Goal: Find contact information: Find contact information

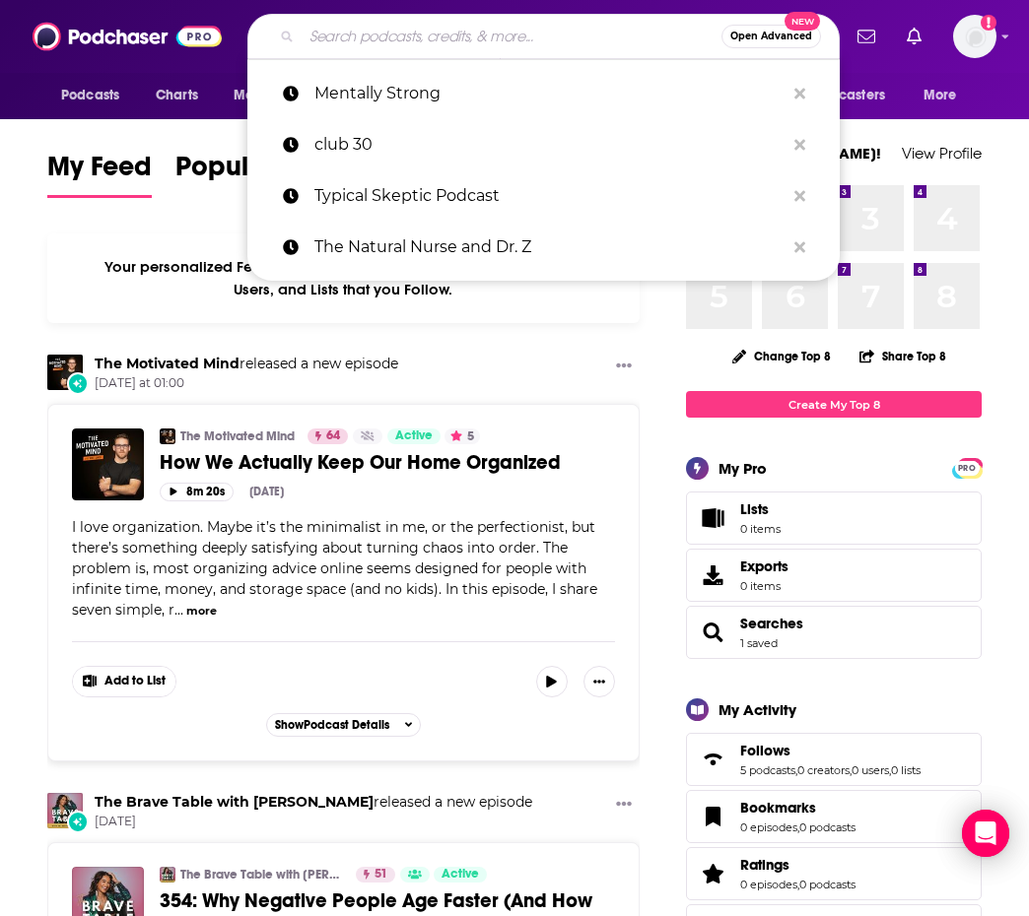
click at [363, 46] on input "Search podcasts, credits, & more..." at bounding box center [511, 37] width 420 height 32
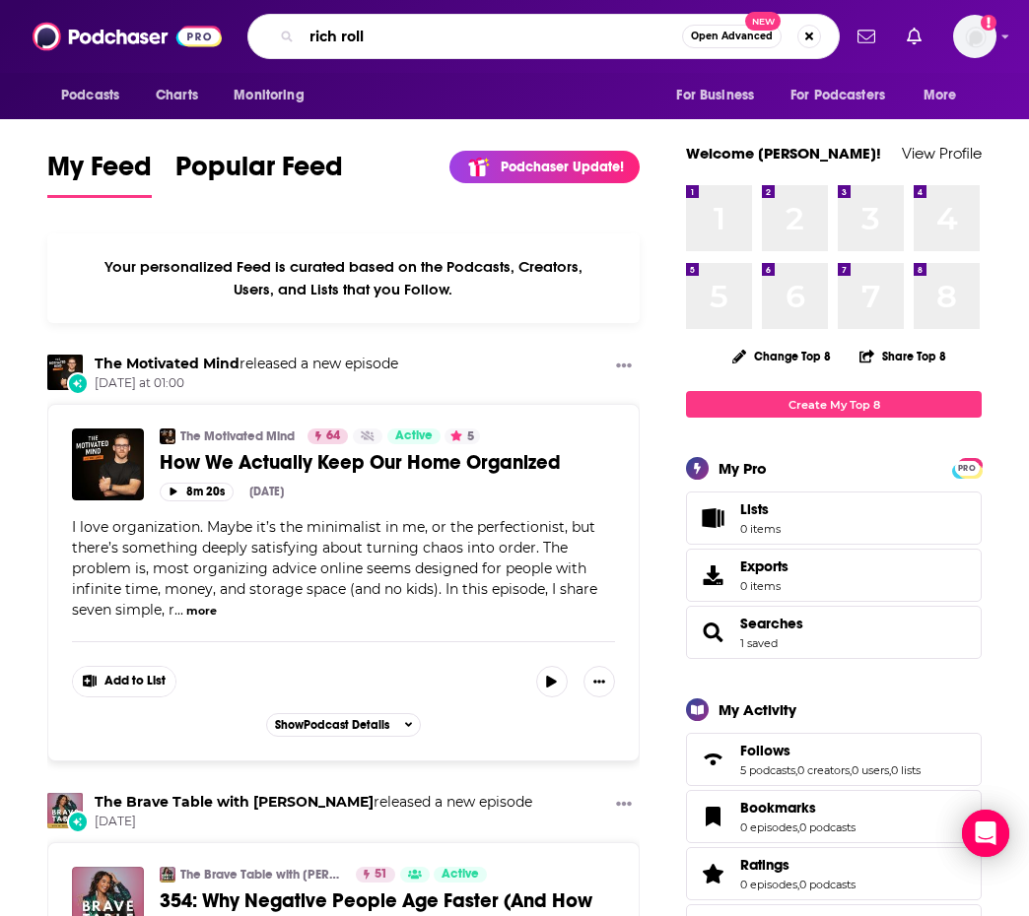
type input "rich roll"
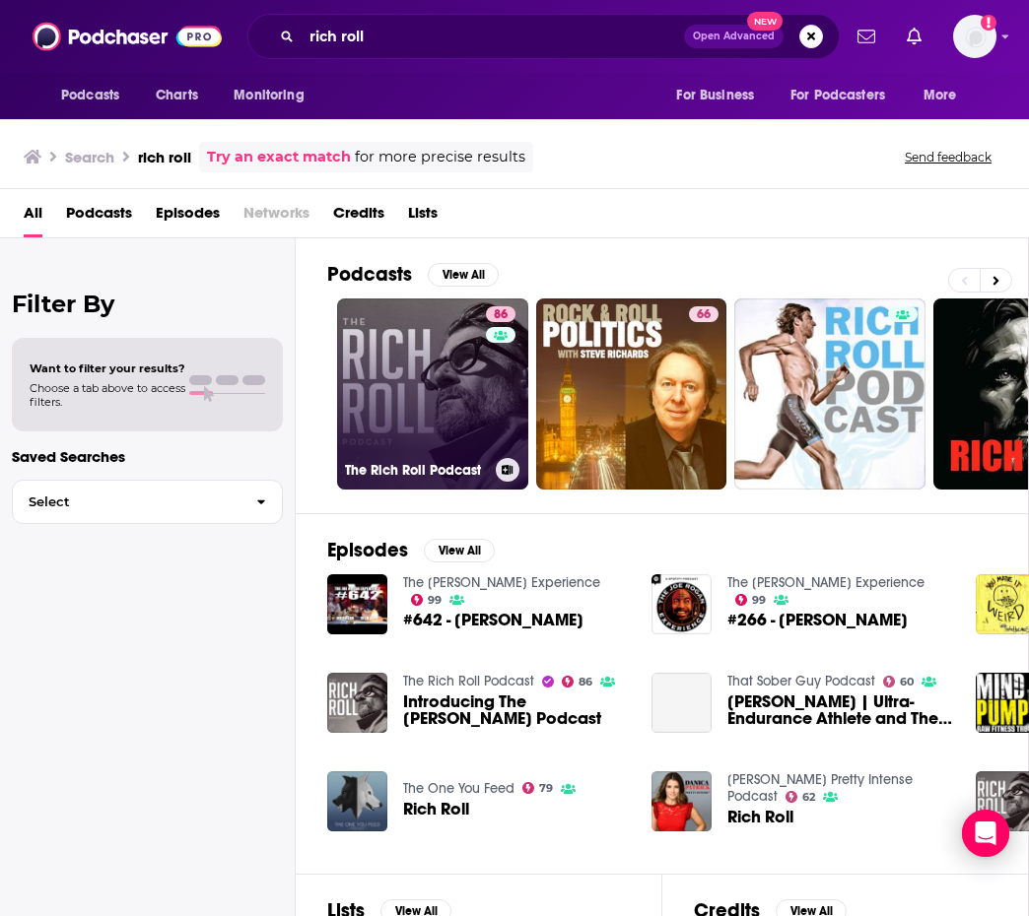
click at [410, 435] on link "86 The Rich Roll Podcast" at bounding box center [432, 394] width 191 height 191
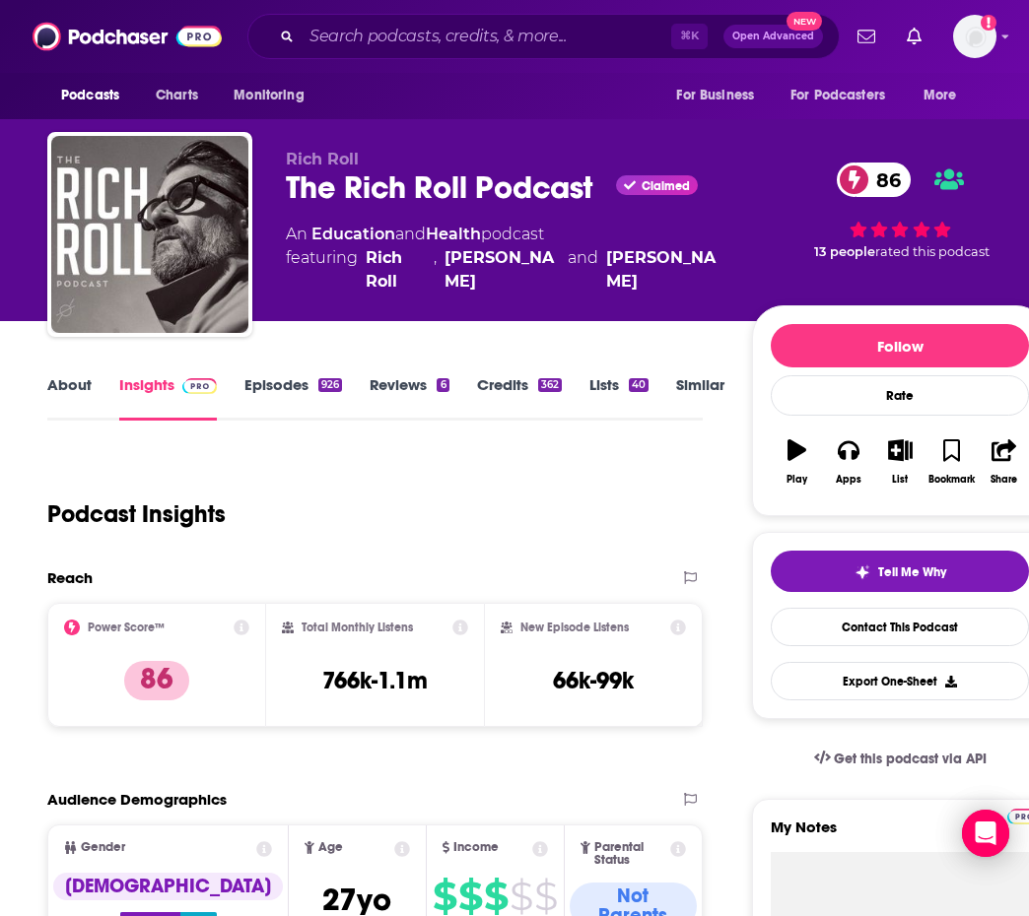
click at [48, 397] on link "About" at bounding box center [69, 397] width 44 height 45
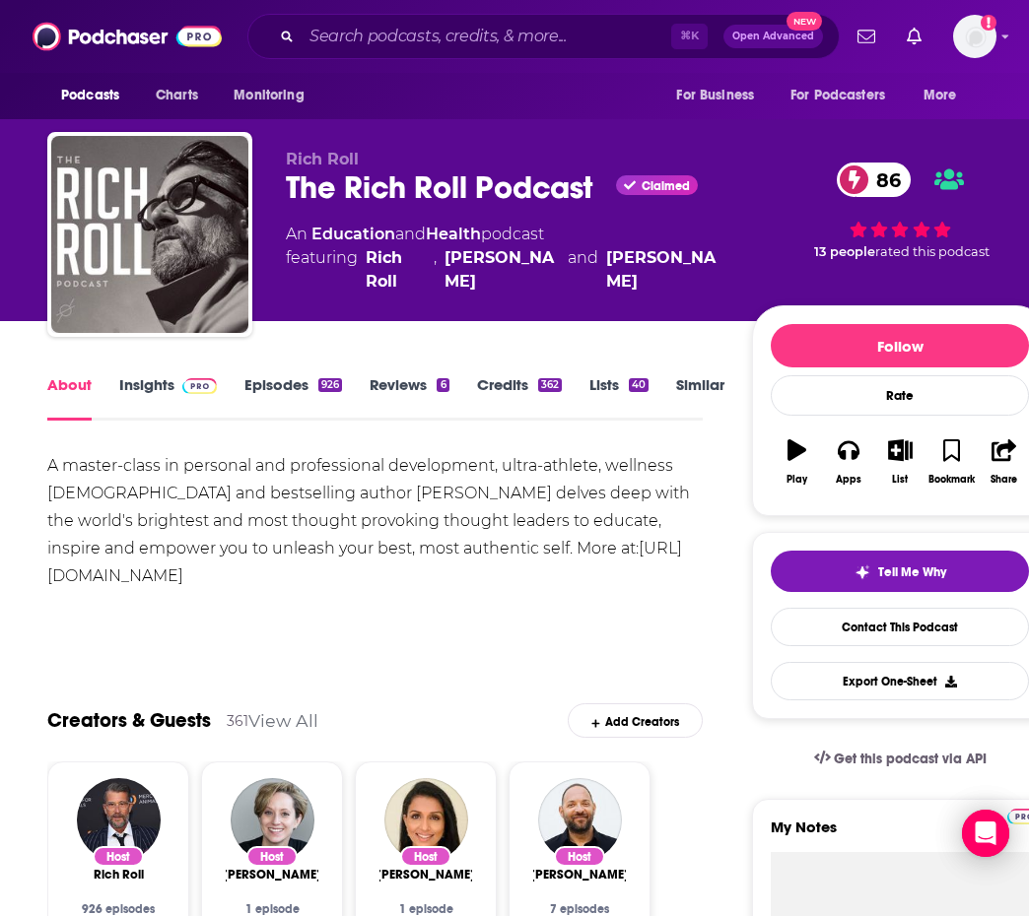
click at [140, 379] on link "Insights" at bounding box center [168, 397] width 98 height 45
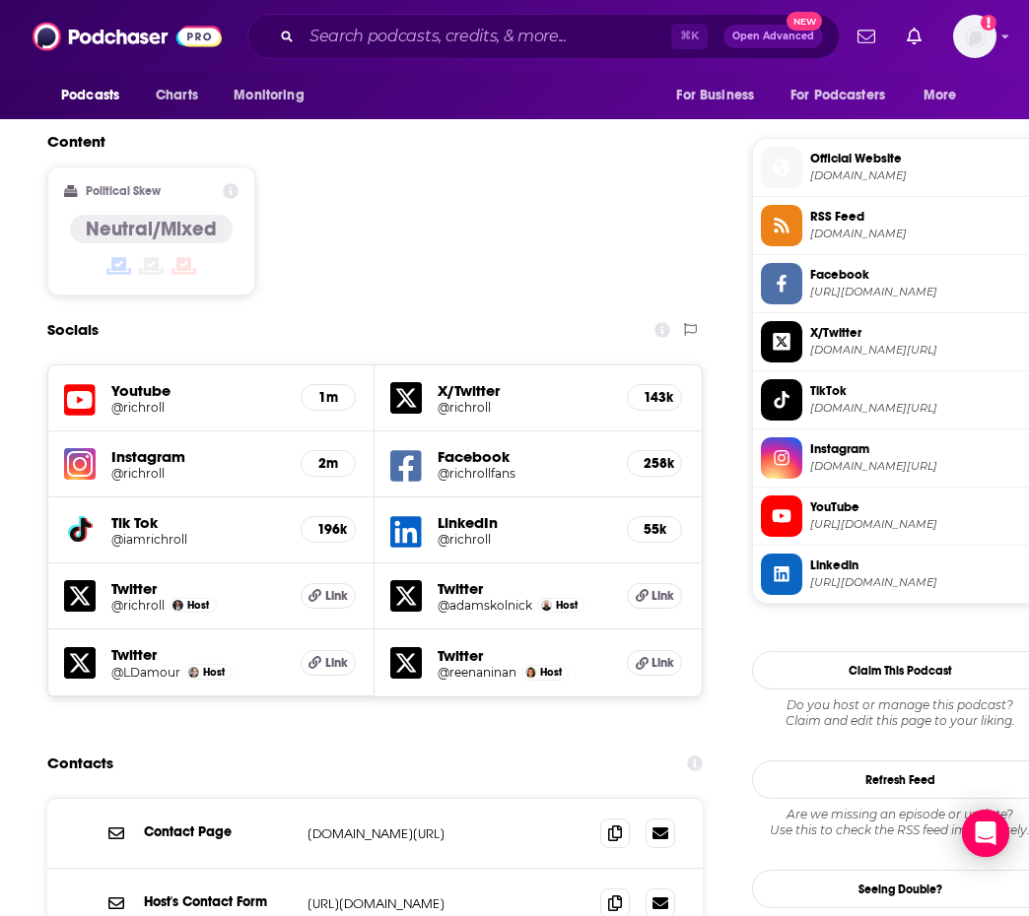
scroll to position [1846, 0]
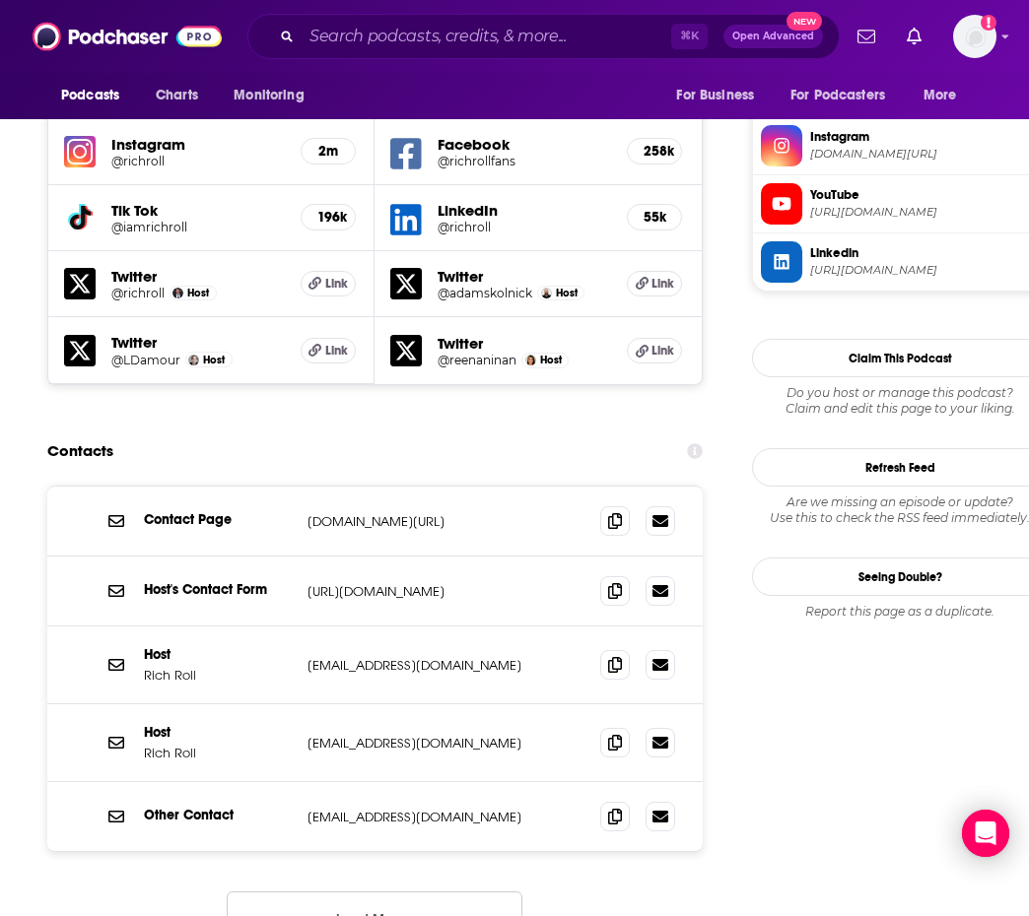
drag, startPoint x: 438, startPoint y: 384, endPoint x: 309, endPoint y: 381, distance: 129.1
click at [309, 513] on p "richroll.com/contact" at bounding box center [437, 521] width 261 height 17
click at [437, 513] on p "richroll.com/contact" at bounding box center [437, 521] width 261 height 17
drag, startPoint x: 427, startPoint y: 384, endPoint x: 291, endPoint y: 381, distance: 136.0
click at [0, 0] on div "Contact Page richroll.com/contact richroll.com/contact" at bounding box center [0, 0] width 0 height 0
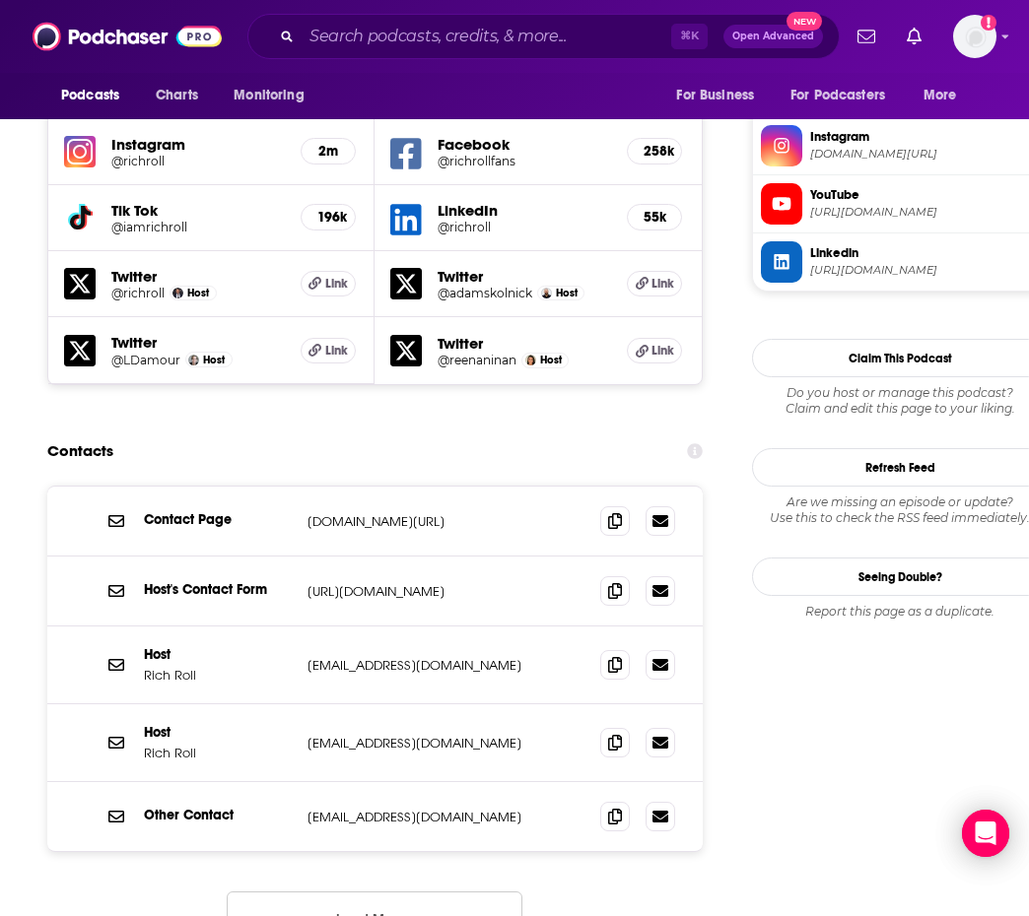
click at [409, 627] on div "Host Rich Roll rich@richroll.com rich@richroll.com" at bounding box center [374, 666] width 655 height 78
drag, startPoint x: 416, startPoint y: 523, endPoint x: 304, endPoint y: 531, distance: 111.6
click at [301, 627] on div "Host Rich Roll rich@richroll.com rich@richroll.com" at bounding box center [374, 666] width 655 height 78
copy p "rich@richroll.com"
click at [592, 2] on div "Podcasts Charts Monitoring ⌘ K Open Advanced New For Business For Podcasters Mo…" at bounding box center [514, 36] width 1029 height 73
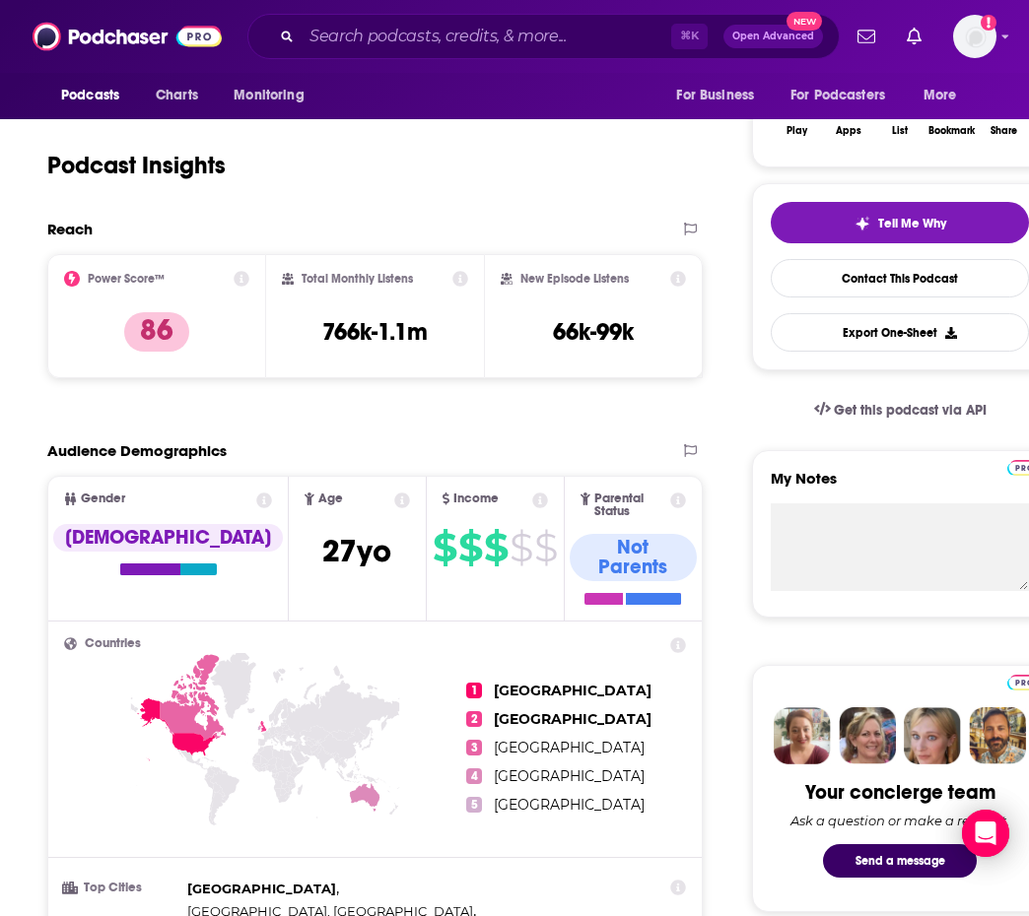
scroll to position [235, 0]
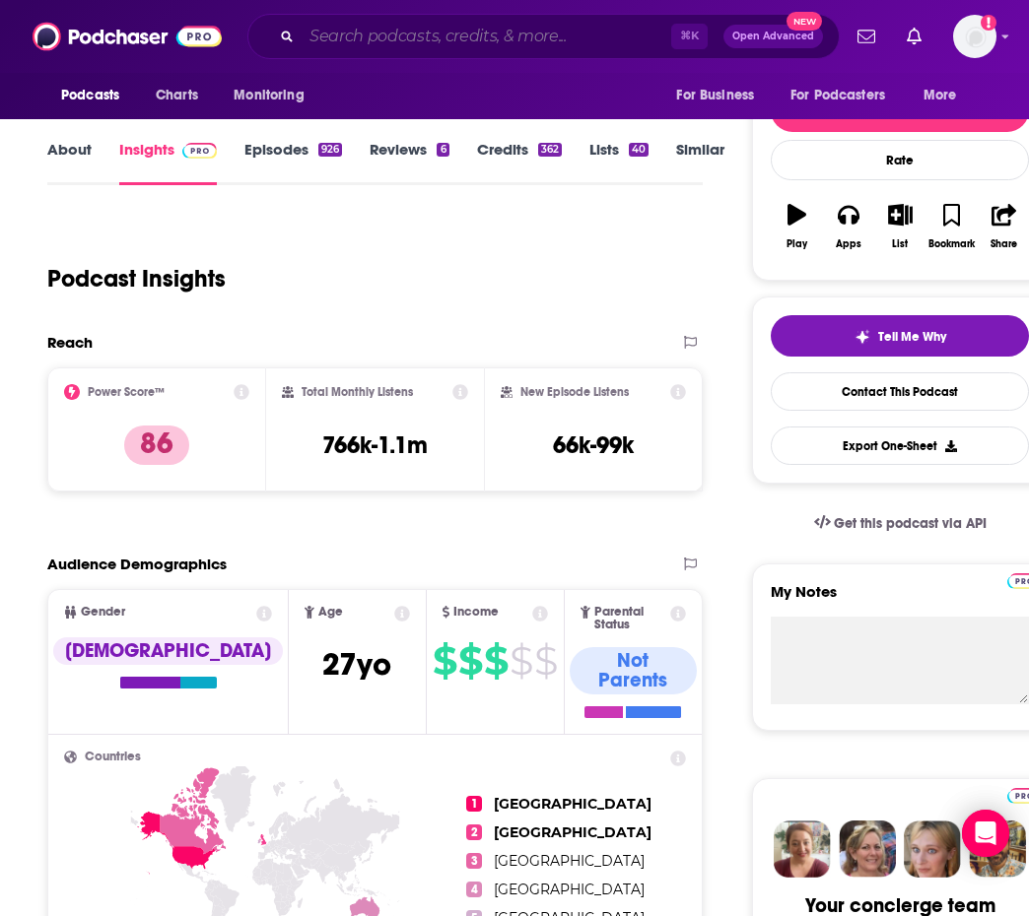
click at [314, 33] on input "Search podcasts, credits, & more..." at bounding box center [485, 37] width 369 height 32
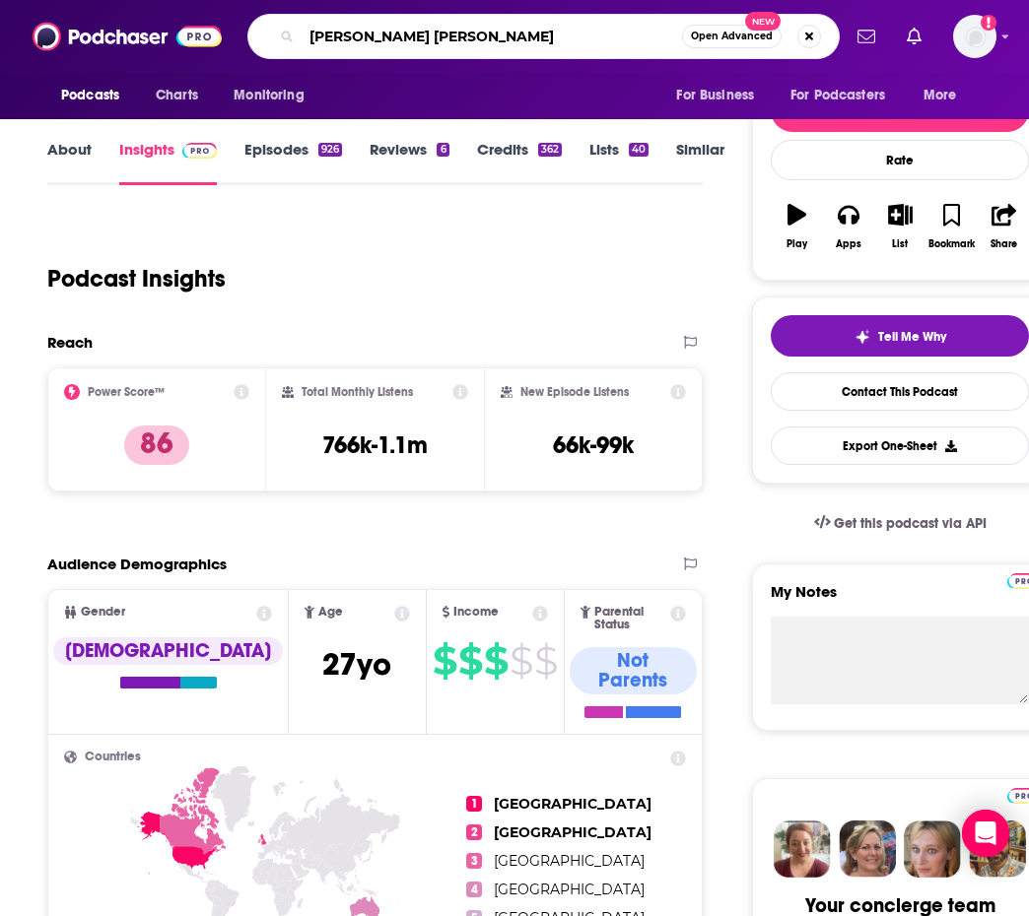
type input "[PERSON_NAME]"
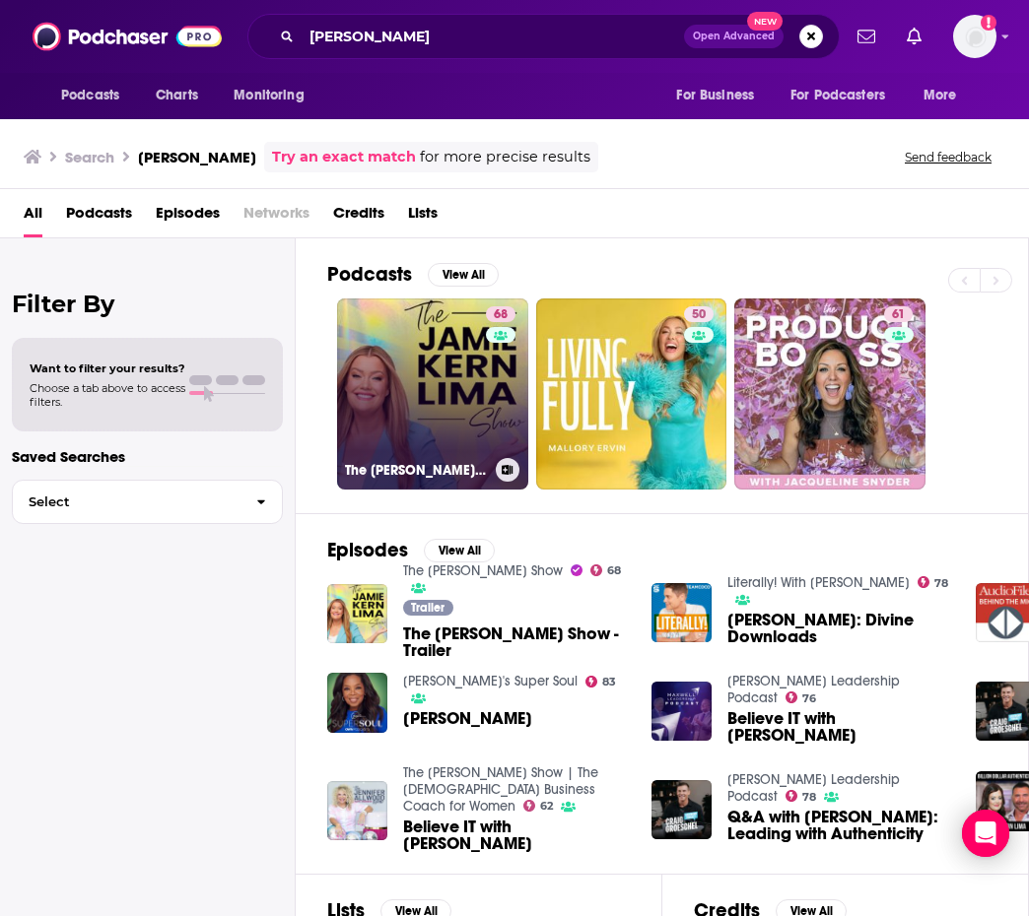
click at [407, 337] on link "68 The [PERSON_NAME] Show" at bounding box center [432, 394] width 191 height 191
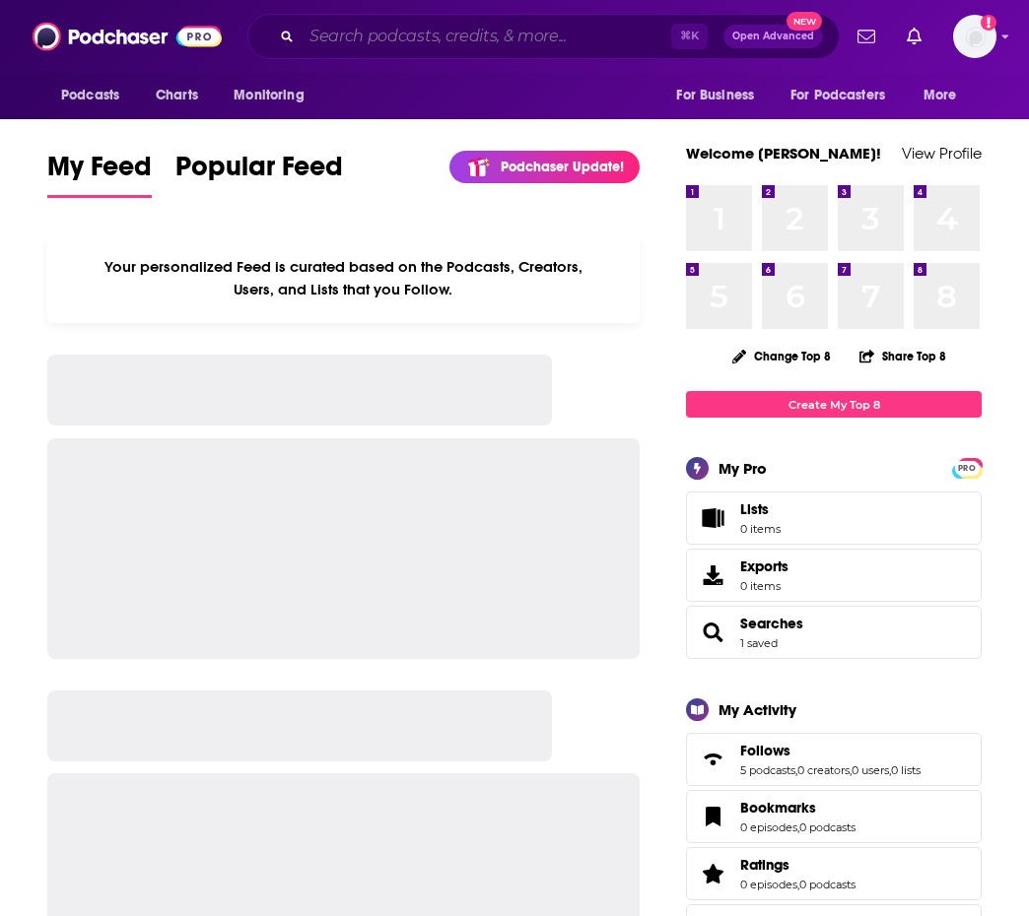
click at [522, 26] on input "Search podcasts, credits, & more..." at bounding box center [485, 37] width 369 height 32
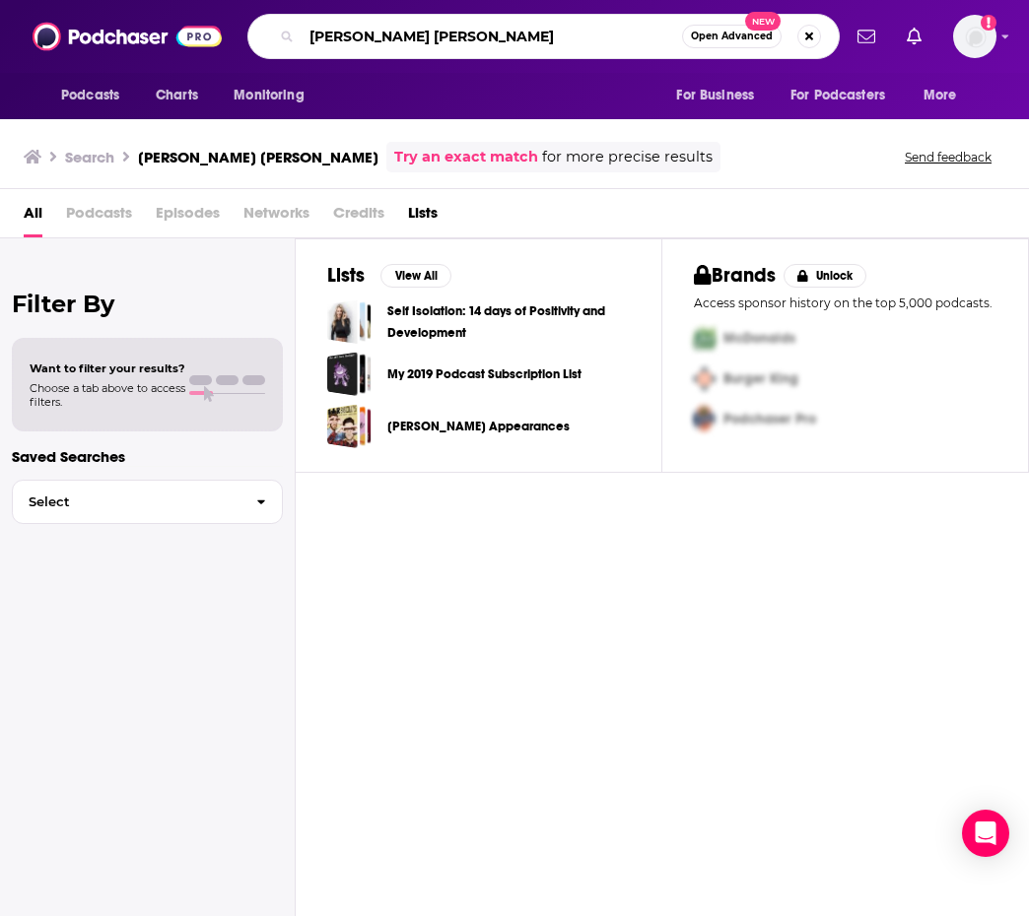
click at [397, 38] on input "[PERSON_NAME] [PERSON_NAME]" at bounding box center [491, 37] width 380 height 32
type input "[PERSON_NAME]"
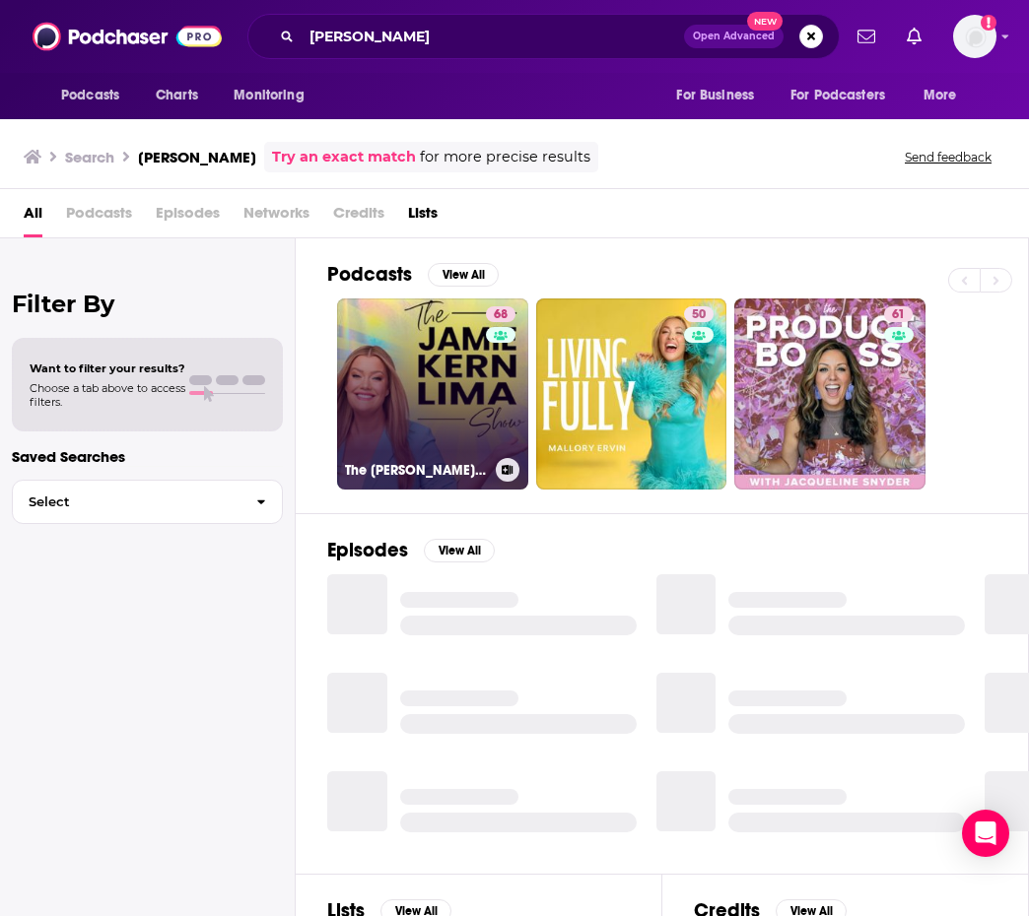
click at [407, 361] on link "68 The [PERSON_NAME] Show" at bounding box center [432, 394] width 191 height 191
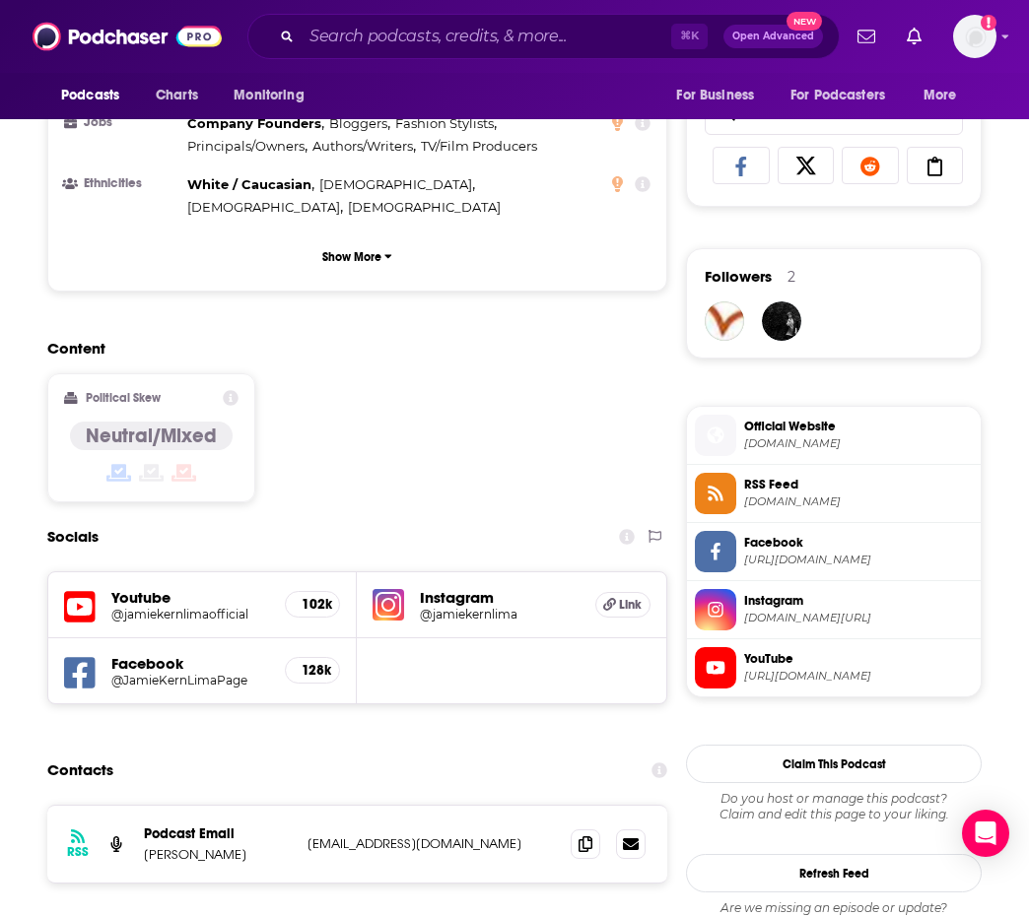
scroll to position [1402, 0]
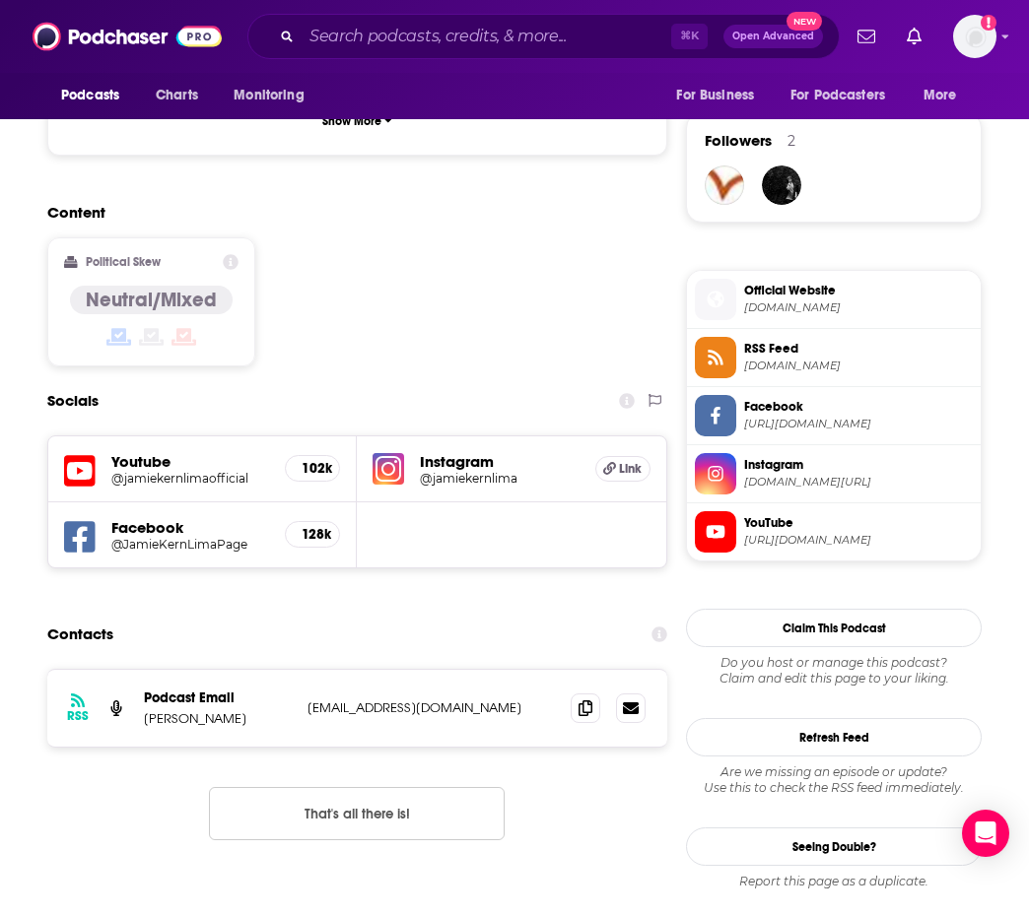
drag, startPoint x: 485, startPoint y: 630, endPoint x: 300, endPoint y: 636, distance: 185.4
click at [300, 670] on div "RSS Podcast Email [PERSON_NAME] [EMAIL_ADDRESS][DOMAIN_NAME] [EMAIL_ADDRESS][DO…" at bounding box center [357, 708] width 620 height 77
copy div "[EMAIL_ADDRESS][DOMAIN_NAME]"
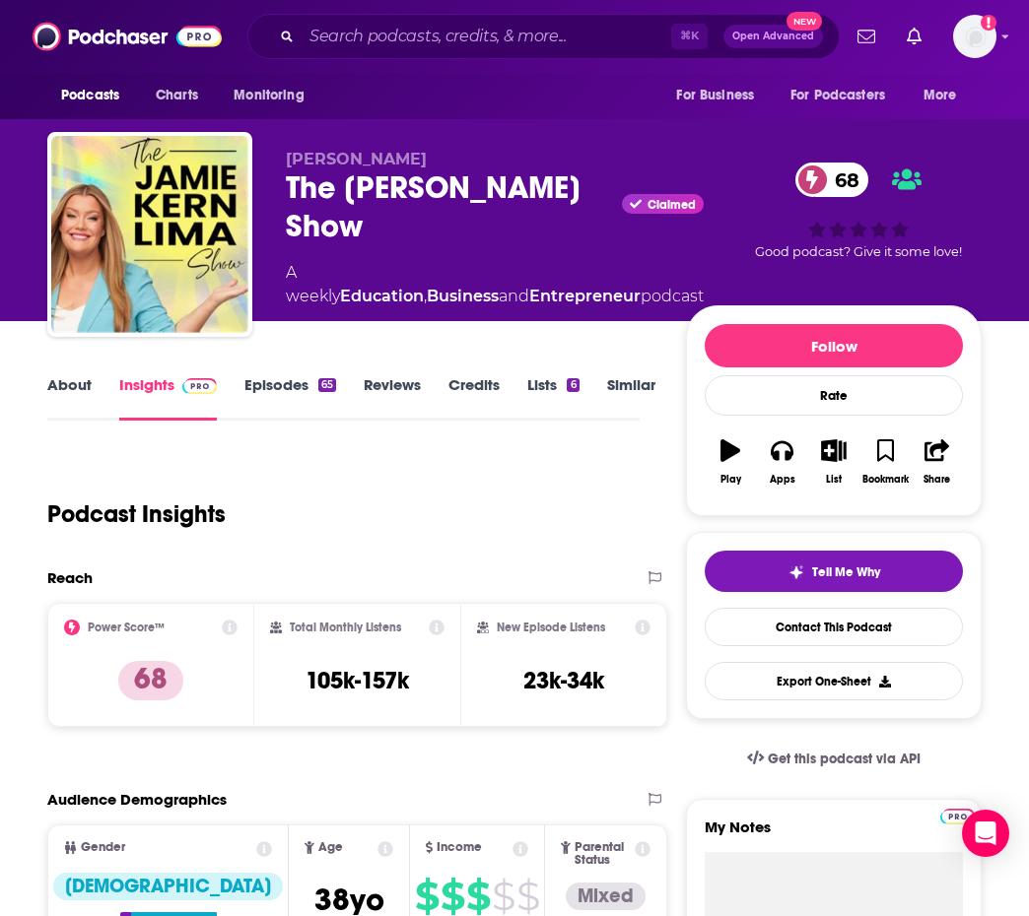
scroll to position [0, 0]
